Goal: Communication & Community: Answer question/provide support

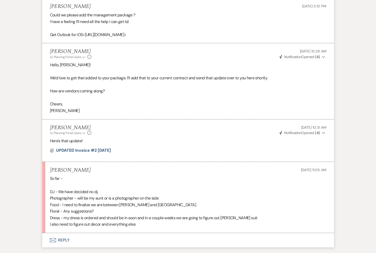
scroll to position [727, 0]
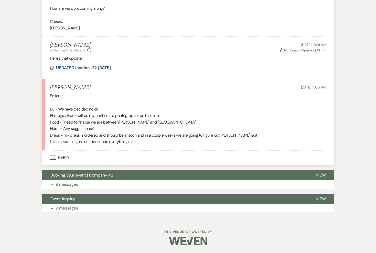
click at [63, 155] on button "Envelope Reply" at bounding box center [187, 157] width 291 height 14
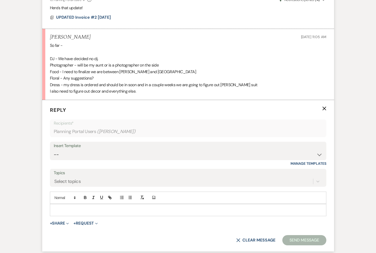
scroll to position [806, 0]
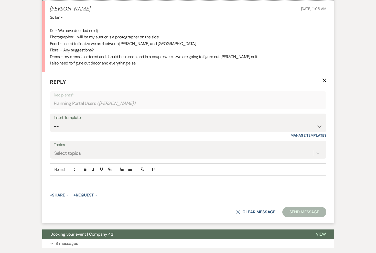
click at [66, 182] on p at bounding box center [188, 182] width 268 height 6
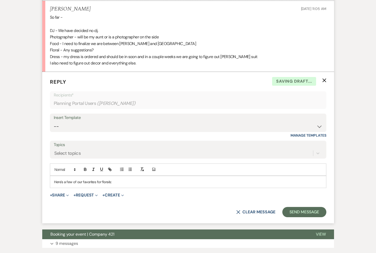
click at [120, 180] on p "Here's a few of our favorites for florals:" at bounding box center [188, 182] width 268 height 6
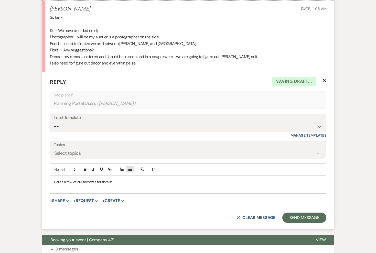
click at [131, 166] on button "button" at bounding box center [129, 169] width 7 height 6
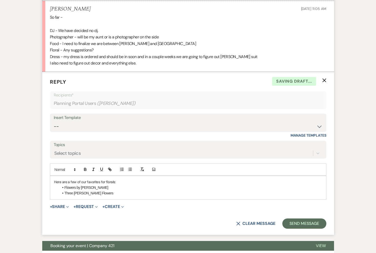
click at [97, 192] on li "Three Berry Flowers" at bounding box center [190, 193] width 263 height 6
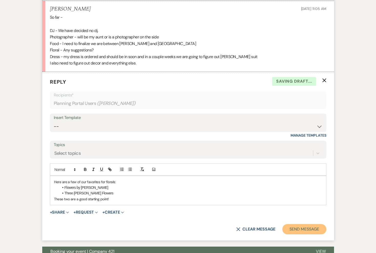
click at [298, 230] on button "Send Message" at bounding box center [304, 229] width 44 height 10
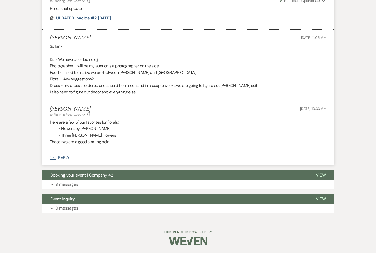
scroll to position [777, 0]
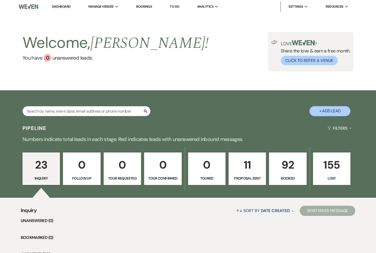
click at [289, 178] on p "Booked" at bounding box center [287, 178] width 31 height 6
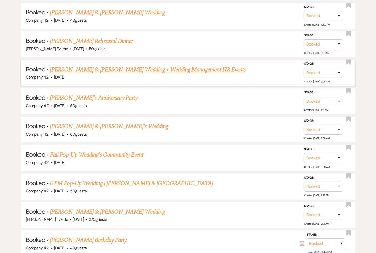
scroll to position [486, 0]
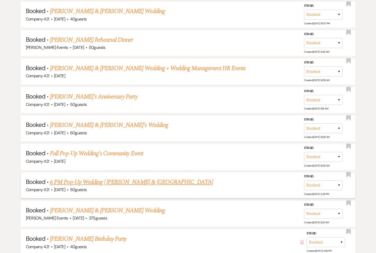
click at [139, 180] on link "6 PM Pop-Up Wedding | [PERSON_NAME] & [GEOGRAPHIC_DATA]" at bounding box center [131, 181] width 163 height 9
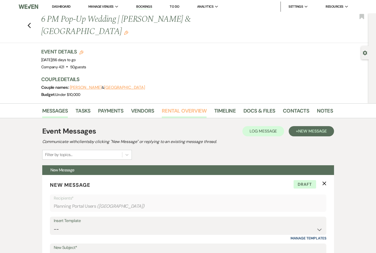
click at [189, 107] on link "Rental Overview" at bounding box center [184, 112] width 45 height 11
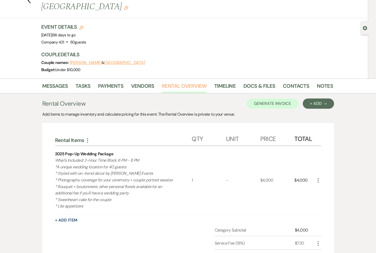
scroll to position [15, 0]
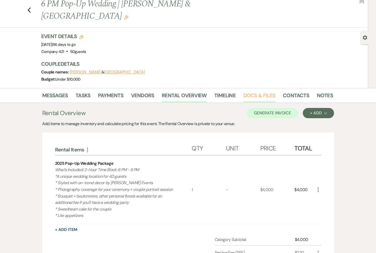
click at [243, 91] on link "Docs & Files" at bounding box center [259, 96] width 32 height 11
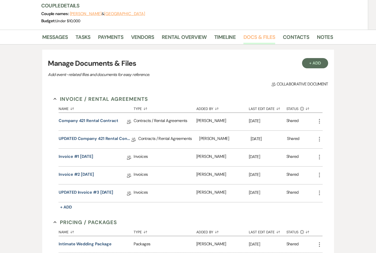
scroll to position [80, 0]
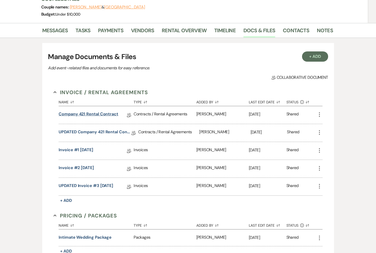
click at [100, 111] on link "Company 421 Rental Contract" at bounding box center [89, 115] width 60 height 8
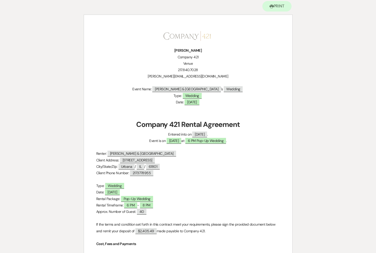
scroll to position [57, 0]
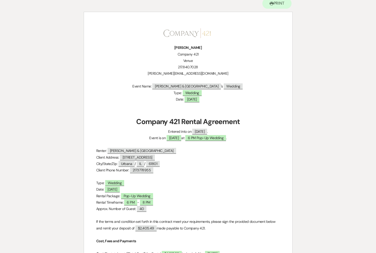
scroll to position [80, 0]
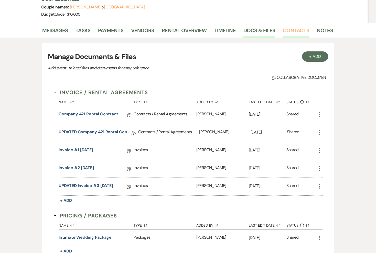
click at [284, 26] on link "Contacts" at bounding box center [296, 31] width 26 height 11
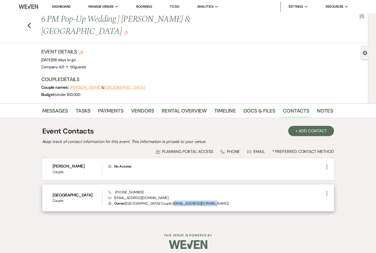
drag, startPoint x: 154, startPoint y: 191, endPoint x: 194, endPoint y: 188, distance: 40.0
click at [194, 200] on p "Lock Owner ( [GEOGRAPHIC_DATA] | Couple | [EMAIL_ADDRESS][DOMAIN_NAME] )" at bounding box center [215, 203] width 215 height 6
click at [164, 200] on p "Lock Owner ( [GEOGRAPHIC_DATA] | Couple | [EMAIL_ADDRESS][DOMAIN_NAME] )" at bounding box center [215, 203] width 215 height 6
drag, startPoint x: 161, startPoint y: 185, endPoint x: 113, endPoint y: 185, distance: 47.8
click at [113, 195] on p "Envelope [EMAIL_ADDRESS][DOMAIN_NAME]" at bounding box center [215, 198] width 215 height 6
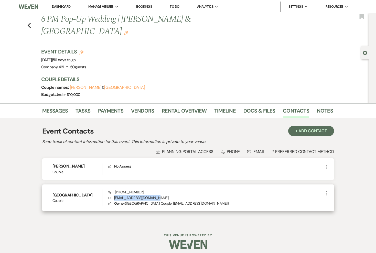
copy p "[EMAIL_ADDRESS][DOMAIN_NAME]"
